Goal: Register for event/course

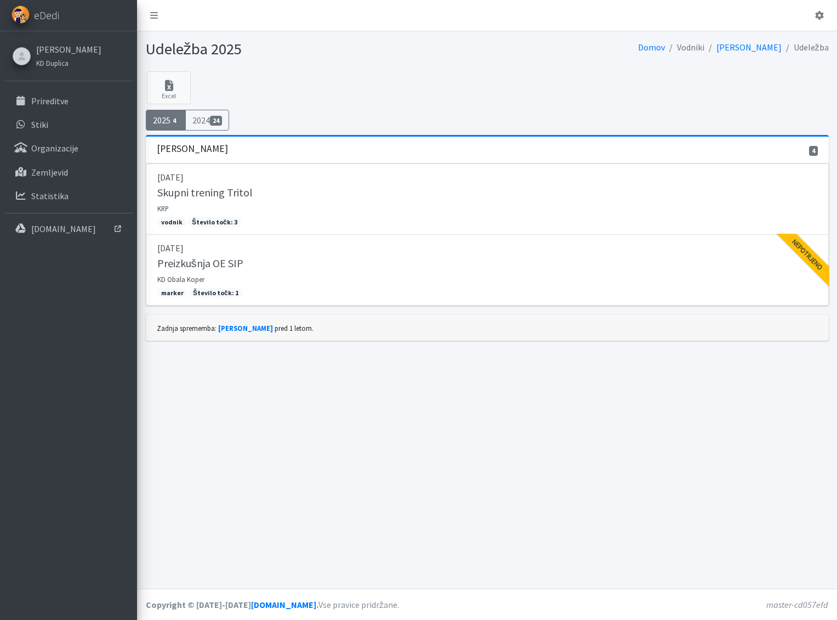
click at [463, 67] on div "Udeležba 2025 Domov Vodniki Kaja Lesar Udeležba" at bounding box center [487, 51] width 700 height 40
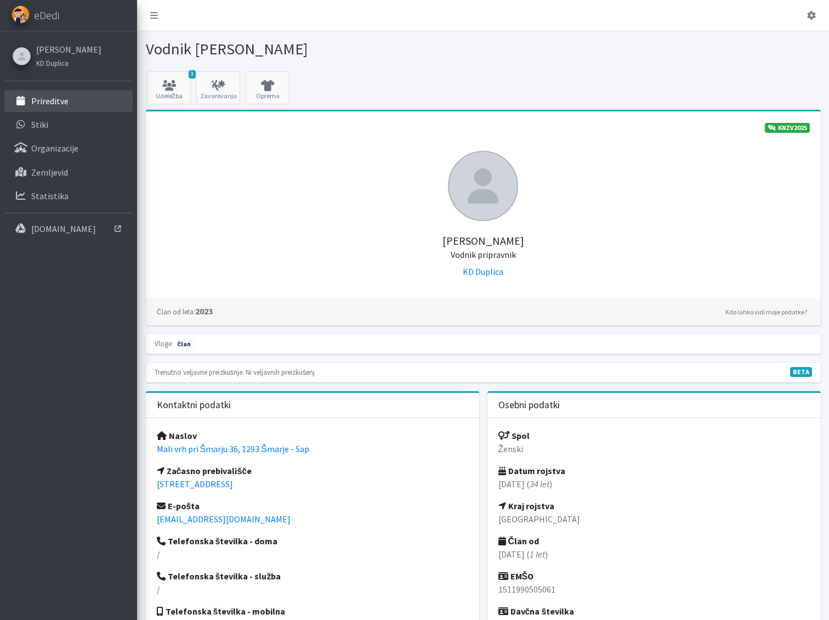
click at [73, 94] on link "Prireditve" at bounding box center [68, 101] width 128 height 22
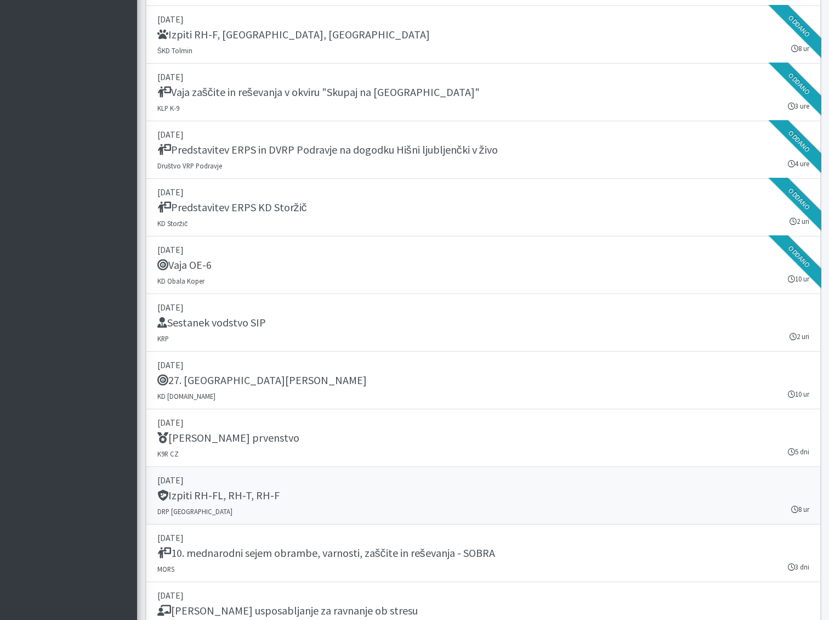
click at [388, 499] on div "Izpiti RH-FL, RH-T, RH-F" at bounding box center [483, 496] width 652 height 15
